Goal: Information Seeking & Learning: Learn about a topic

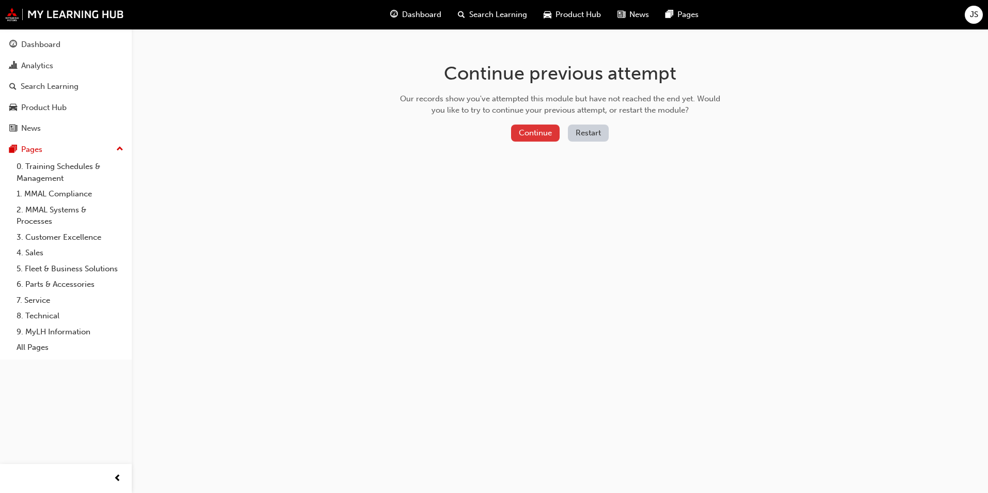
click at [537, 134] on button "Continue" at bounding box center [535, 133] width 49 height 17
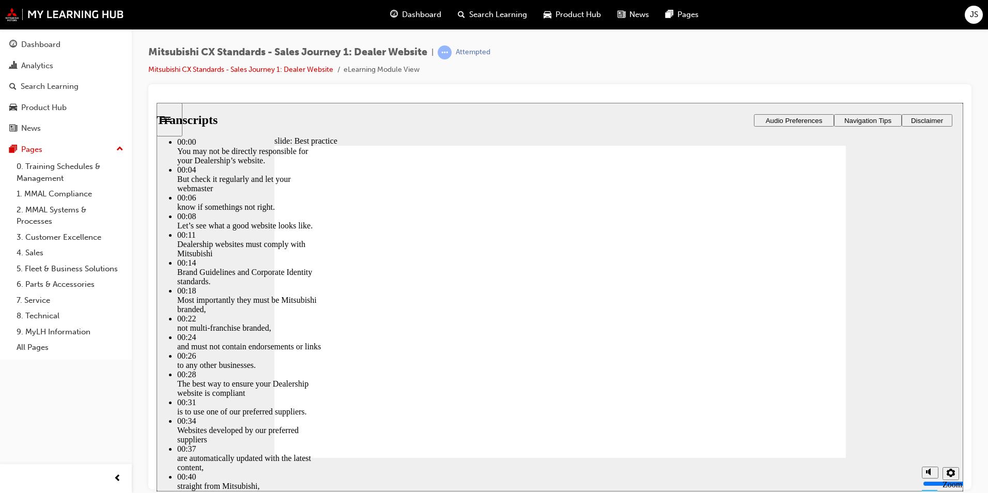
type input "111"
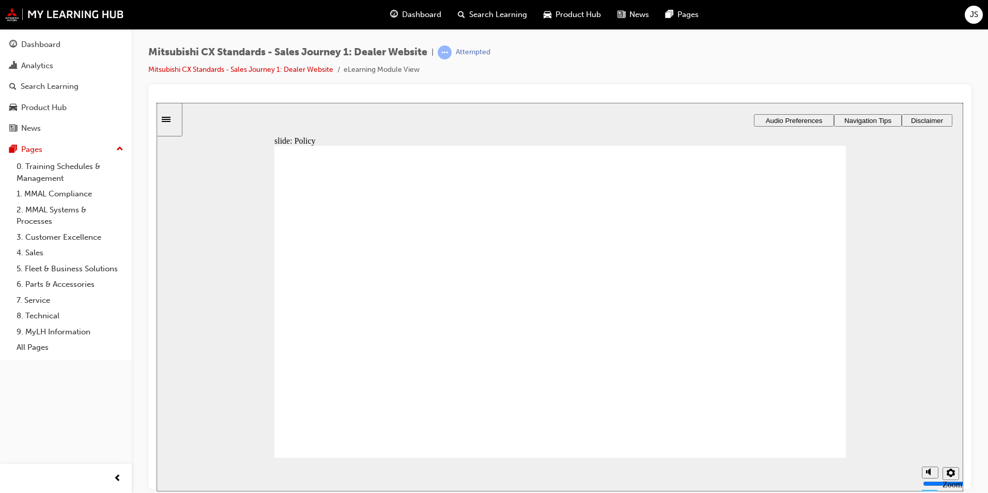
drag, startPoint x: 384, startPoint y: 317, endPoint x: 563, endPoint y: 261, distance: 187.1
drag, startPoint x: 368, startPoint y: 314, endPoint x: 549, endPoint y: 302, distance: 180.7
drag, startPoint x: 375, startPoint y: 319, endPoint x: 547, endPoint y: 354, distance: 175.5
drag, startPoint x: 379, startPoint y: 319, endPoint x: 748, endPoint y: 258, distance: 373.9
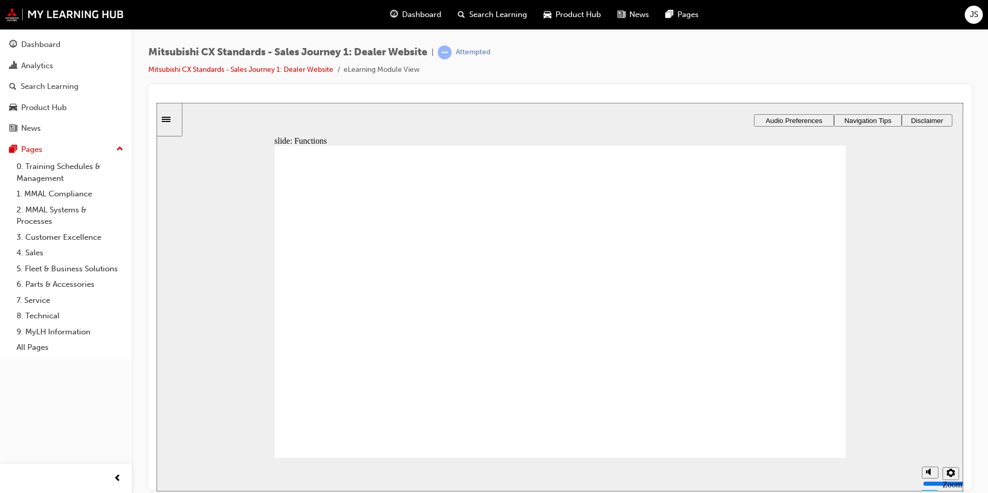
checkbox input "true"
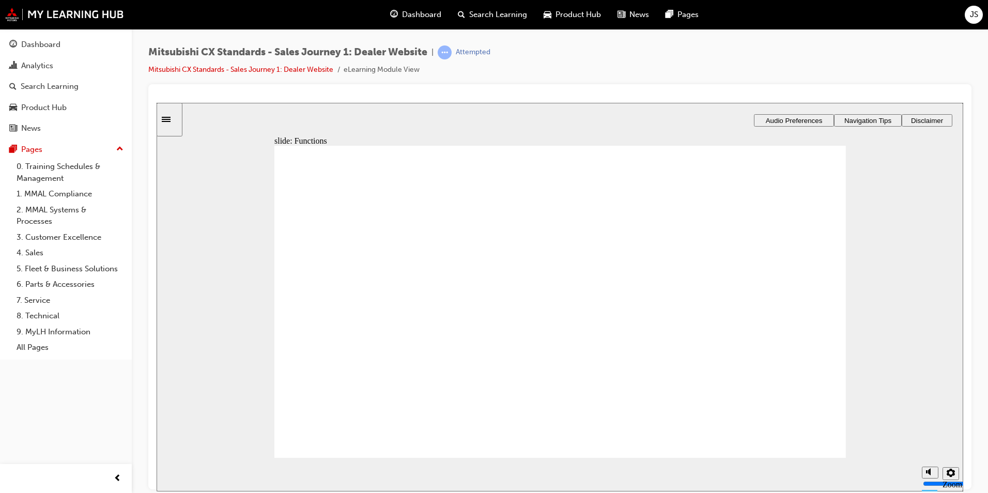
checkbox input "true"
drag, startPoint x: 307, startPoint y: 295, endPoint x: 314, endPoint y: 285, distance: 11.6
checkbox input "true"
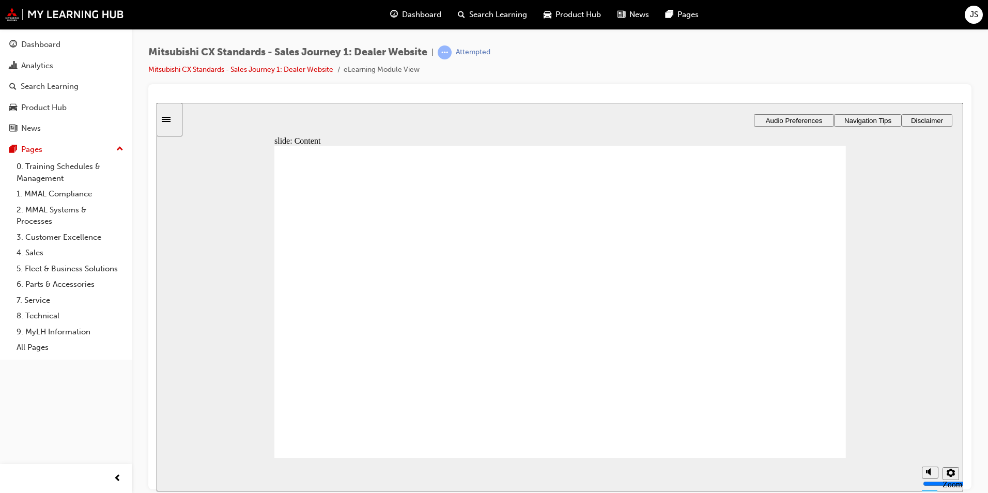
checkbox input "true"
drag, startPoint x: 310, startPoint y: 336, endPoint x: 313, endPoint y: 324, distance: 12.8
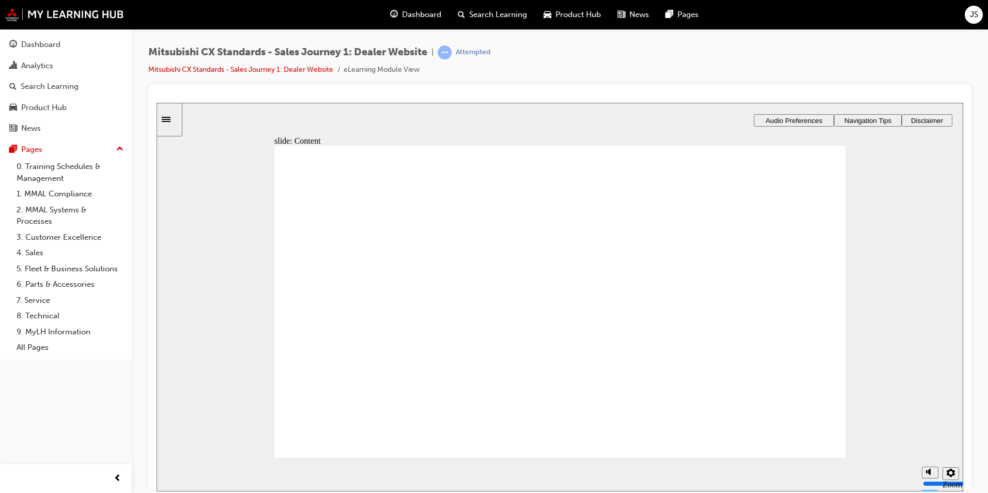
checkbox input "true"
drag, startPoint x: 309, startPoint y: 289, endPoint x: 309, endPoint y: 279, distance: 10.3
checkbox input "true"
drag, startPoint x: 308, startPoint y: 271, endPoint x: 321, endPoint y: 282, distance: 16.9
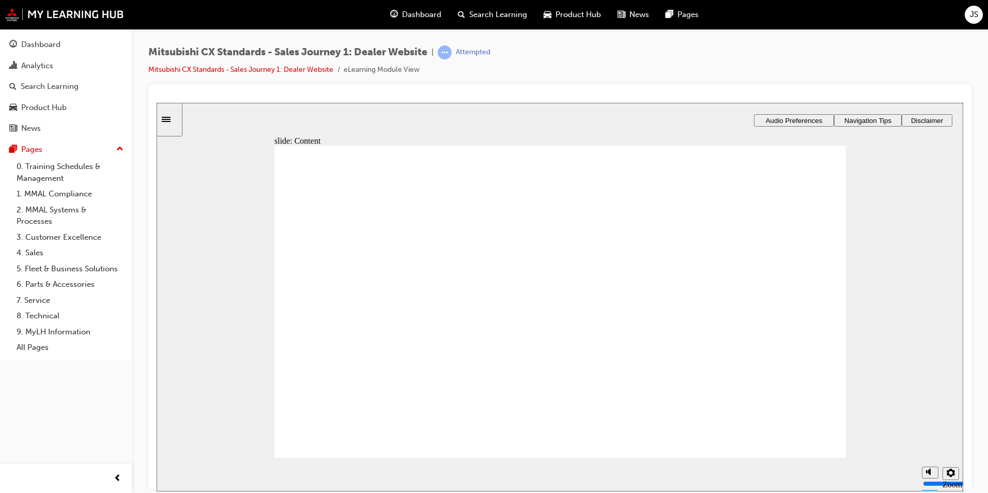
checkbox input "true"
drag, startPoint x: 361, startPoint y: 317, endPoint x: 540, endPoint y: 269, distance: 185.2
drag, startPoint x: 363, startPoint y: 317, endPoint x: 543, endPoint y: 307, distance: 180.6
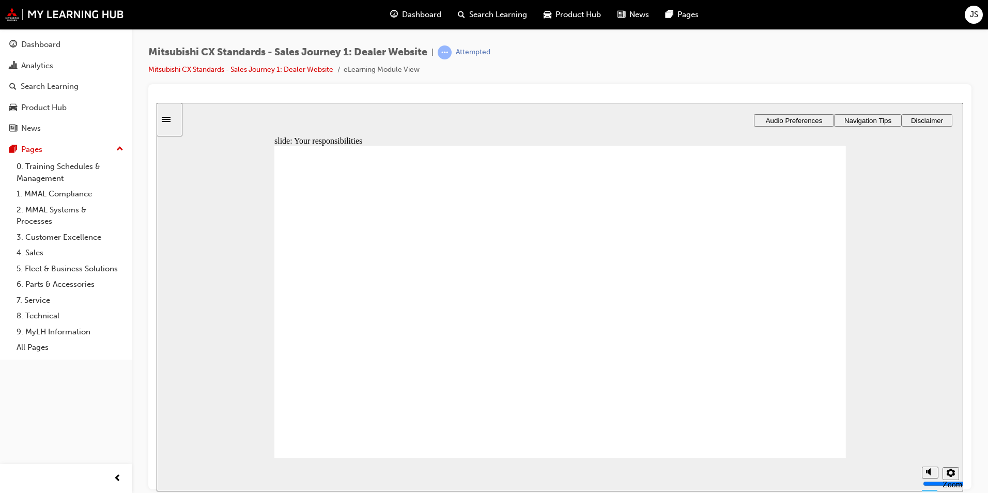
drag, startPoint x: 369, startPoint y: 315, endPoint x: 540, endPoint y: 342, distance: 172.6
drag, startPoint x: 378, startPoint y: 316, endPoint x: 553, endPoint y: 383, distance: 187.4
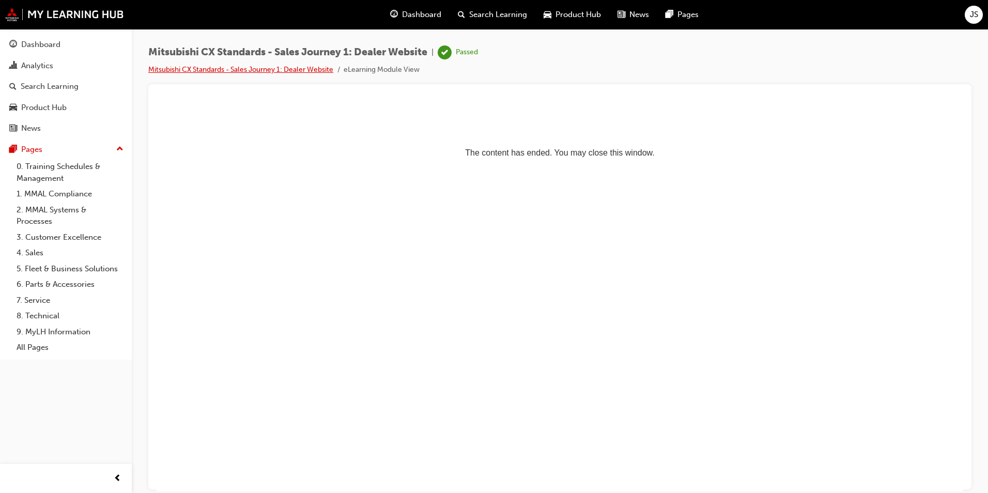
click at [286, 69] on link "Mitsubishi CX Standards - Sales Journey 1: Dealer Website" at bounding box center [240, 69] width 185 height 9
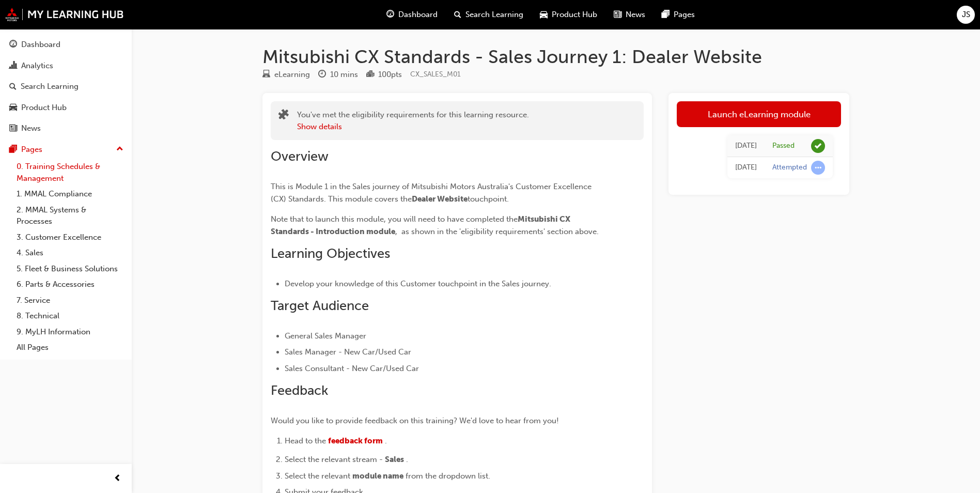
drag, startPoint x: 44, startPoint y: 168, endPoint x: 56, endPoint y: 166, distance: 12.2
click at [44, 167] on link "0. Training Schedules & Management" at bounding box center [69, 172] width 115 height 27
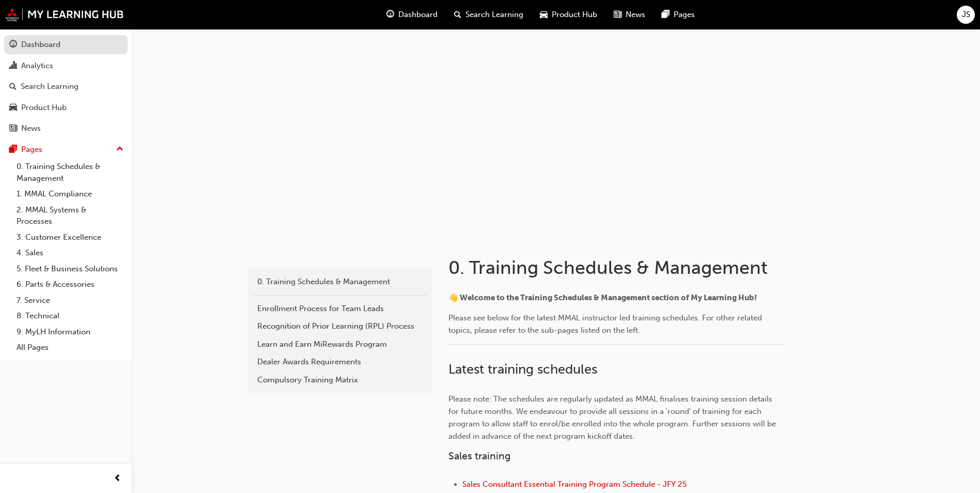
drag, startPoint x: 51, startPoint y: 43, endPoint x: 72, endPoint y: 46, distance: 21.5
click at [52, 43] on div "Dashboard" at bounding box center [40, 45] width 39 height 12
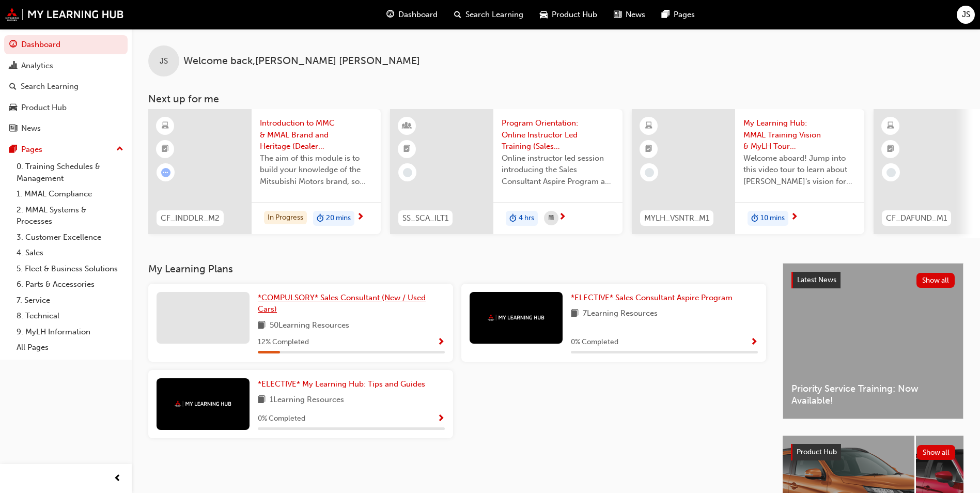
click at [348, 302] on span "*COMPULSORY* Sales Consultant (New / Used Cars)" at bounding box center [342, 303] width 168 height 21
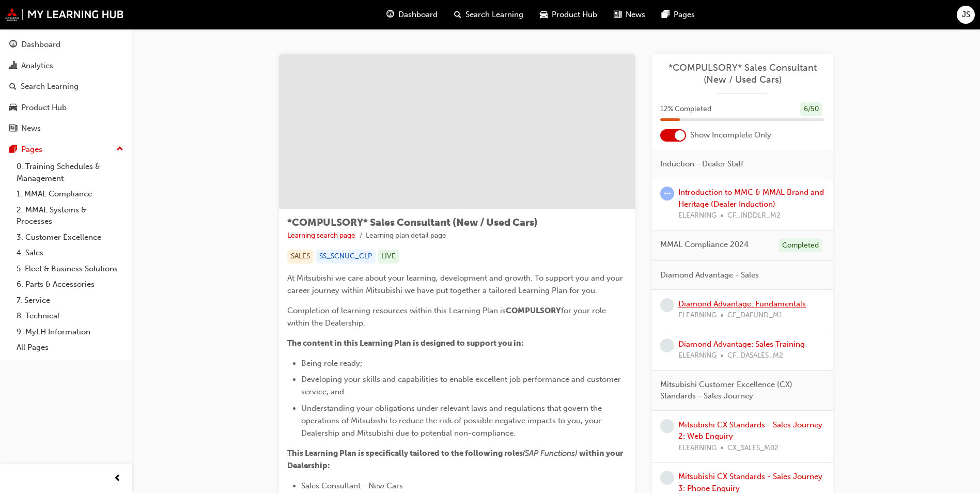
click at [696, 305] on link "Diamond Advantage: Fundamentals" at bounding box center [742, 303] width 128 height 9
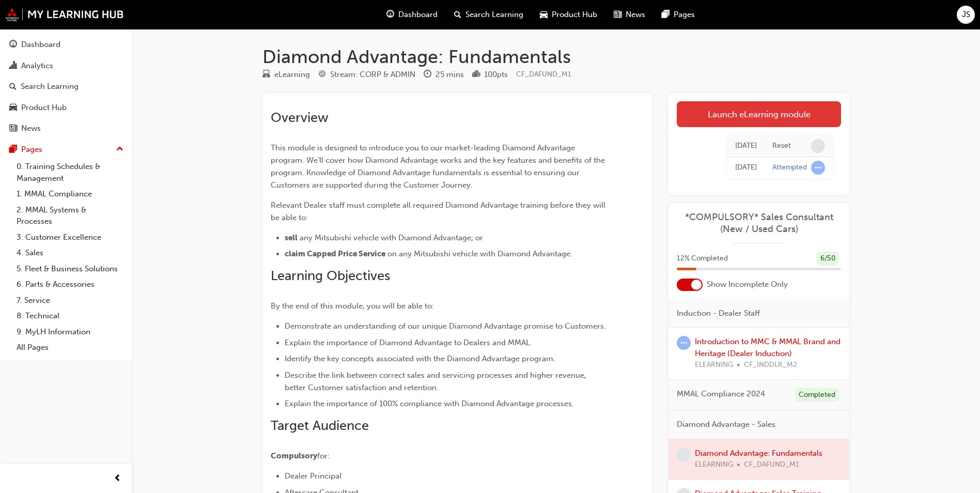
click at [766, 112] on link "Launch eLearning module" at bounding box center [759, 114] width 164 height 26
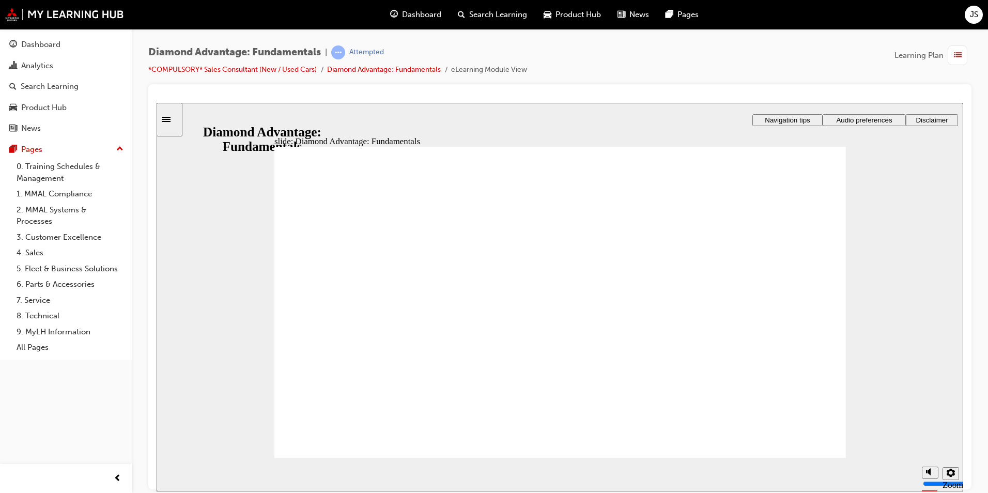
click at [865, 120] on span "Audio preferences" at bounding box center [864, 120] width 56 height 8
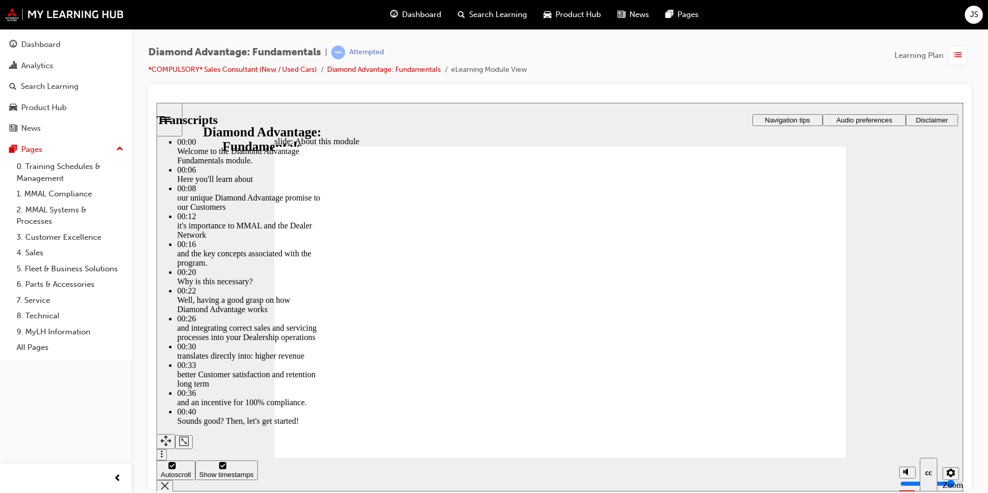
drag, startPoint x: 611, startPoint y: 299, endPoint x: 627, endPoint y: 297, distance: 16.6
type input "45"
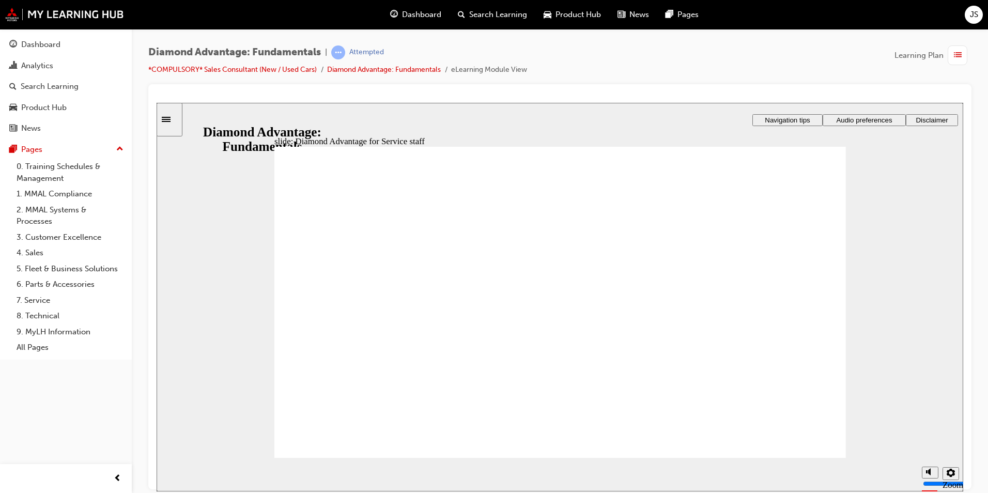
checkbox input "true"
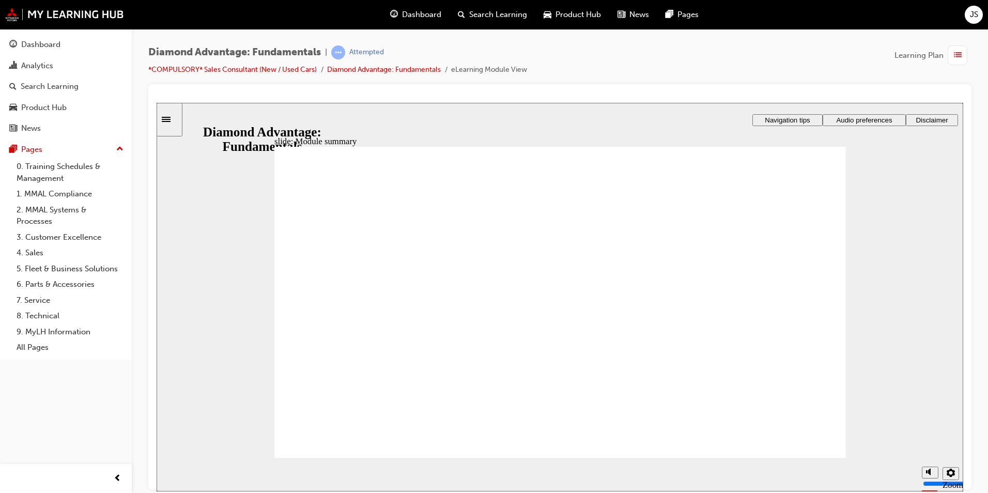
checkbox input "true"
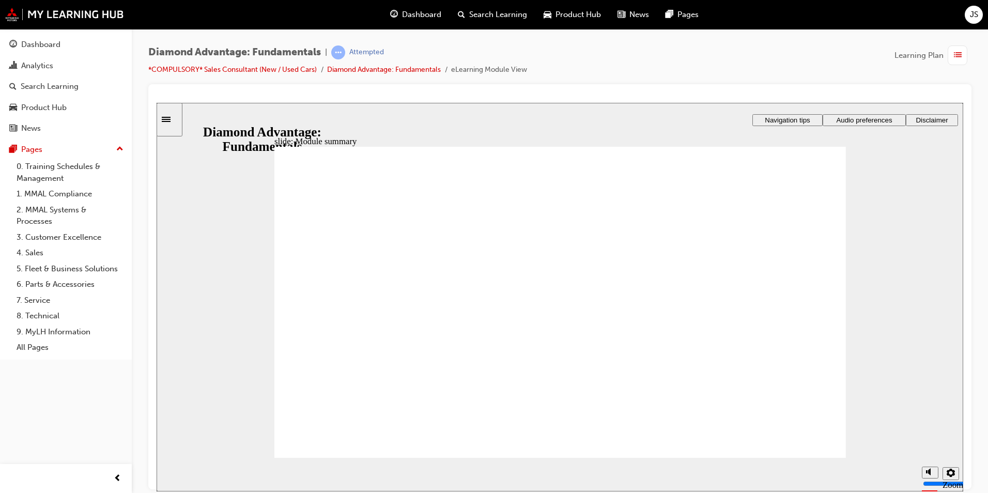
checkbox input "true"
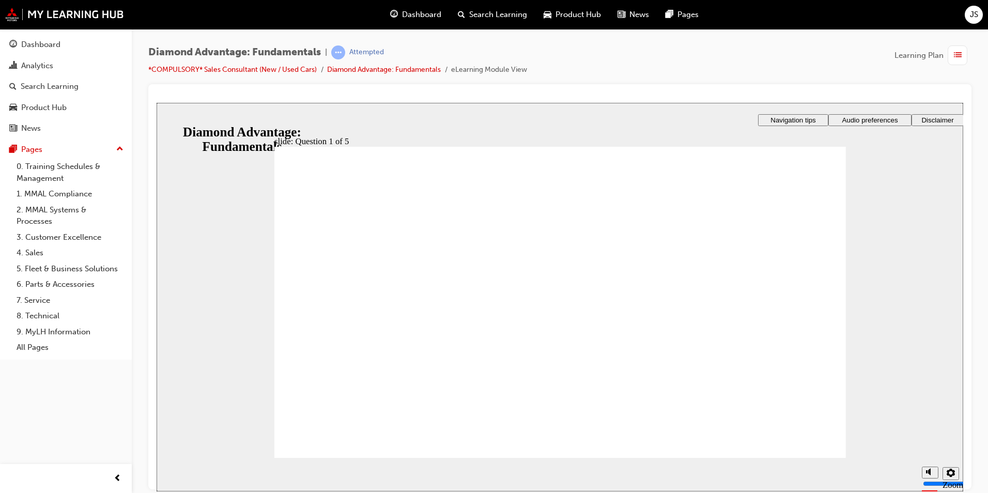
drag, startPoint x: 422, startPoint y: 385, endPoint x: 707, endPoint y: 295, distance: 298.5
drag, startPoint x: 555, startPoint y: 389, endPoint x: 414, endPoint y: 348, distance: 146.8
drag, startPoint x: 428, startPoint y: 391, endPoint x: 713, endPoint y: 354, distance: 287.5
drag, startPoint x: 695, startPoint y: 388, endPoint x: 576, endPoint y: 368, distance: 121.0
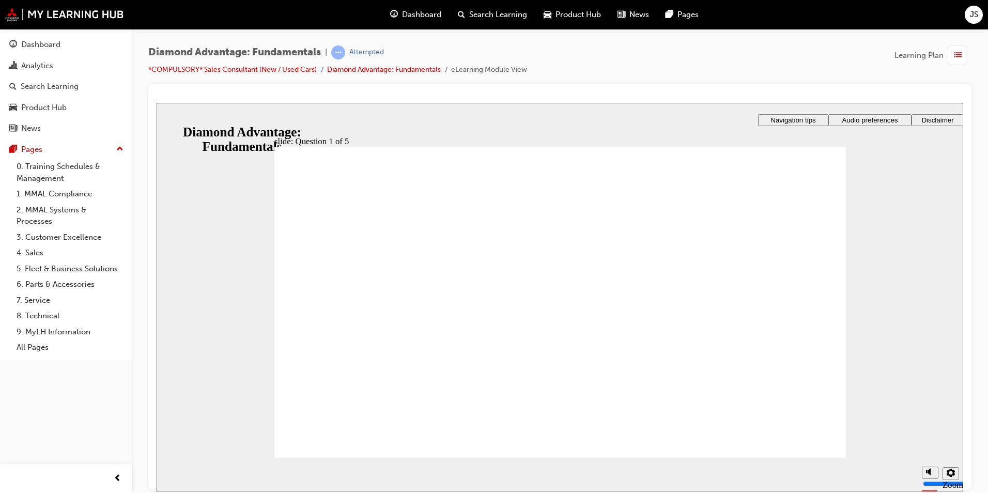
radio input "true"
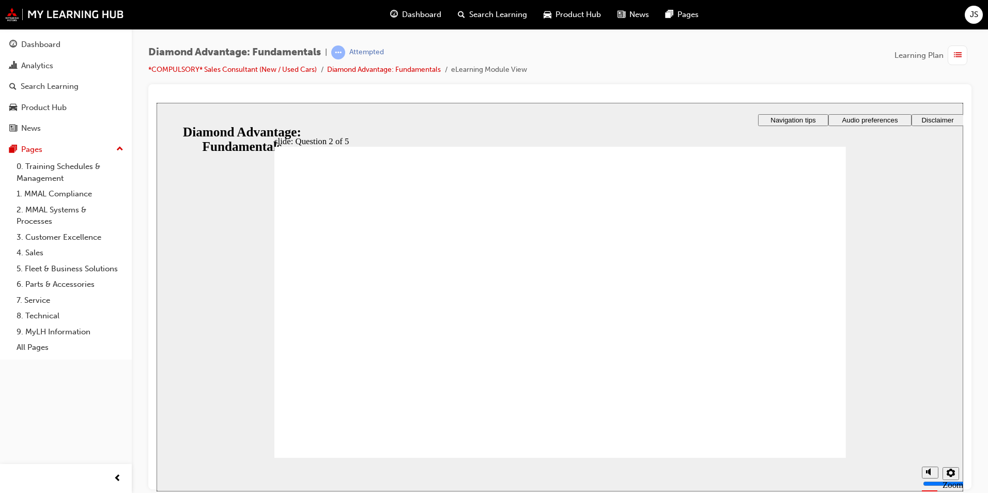
drag, startPoint x: 307, startPoint y: 299, endPoint x: 312, endPoint y: 301, distance: 5.3
radio input "true"
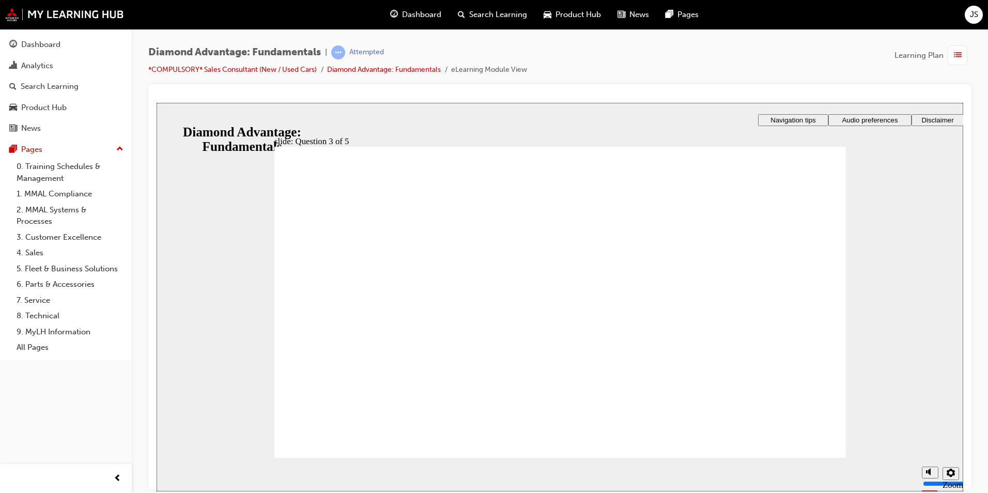
checkbox input "true"
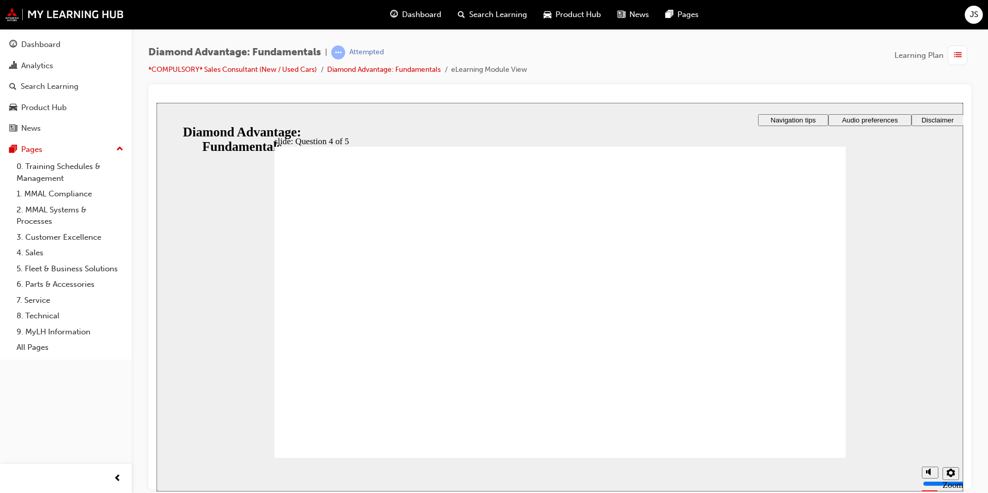
checkbox input "true"
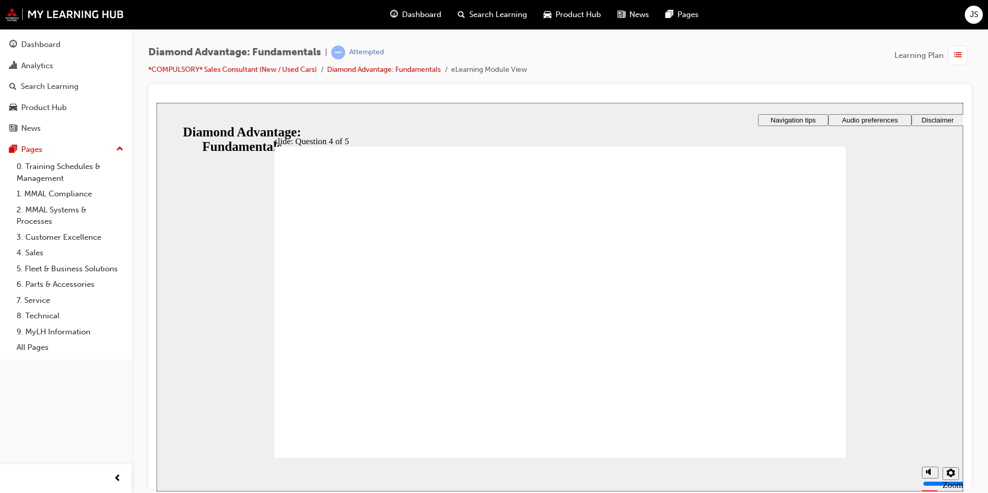
radio input "true"
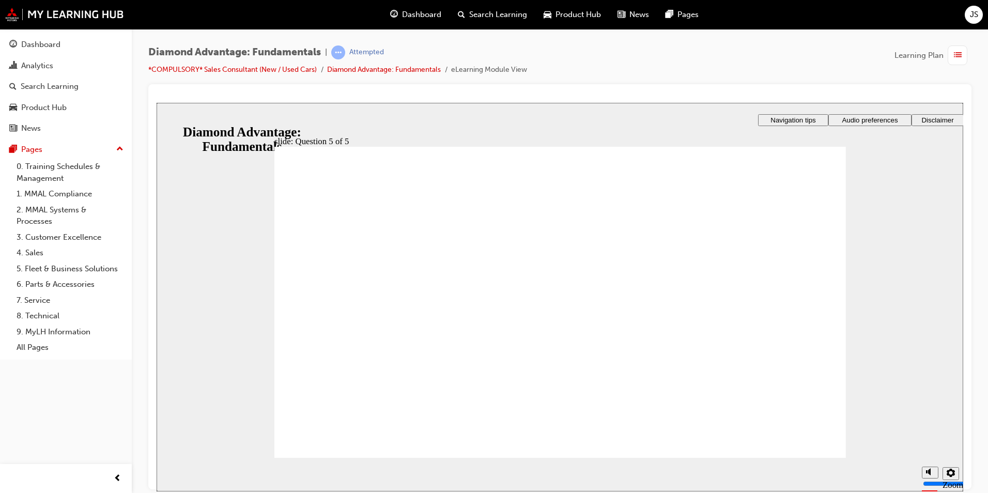
click at [235, 70] on link "*COMPULSORY* Sales Consultant (New / Used Cars)" at bounding box center [232, 69] width 168 height 9
